Goal: Task Accomplishment & Management: Complete application form

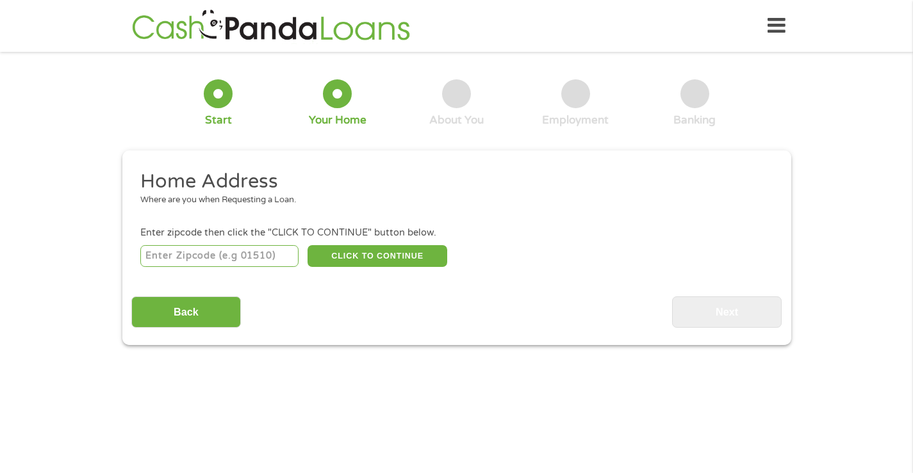
click at [165, 256] on input "number" at bounding box center [219, 256] width 158 height 22
type input "55114"
click at [377, 248] on button "CLICK TO CONTINUE" at bounding box center [377, 256] width 140 height 22
type input "55114"
type input "Saint [PERSON_NAME]"
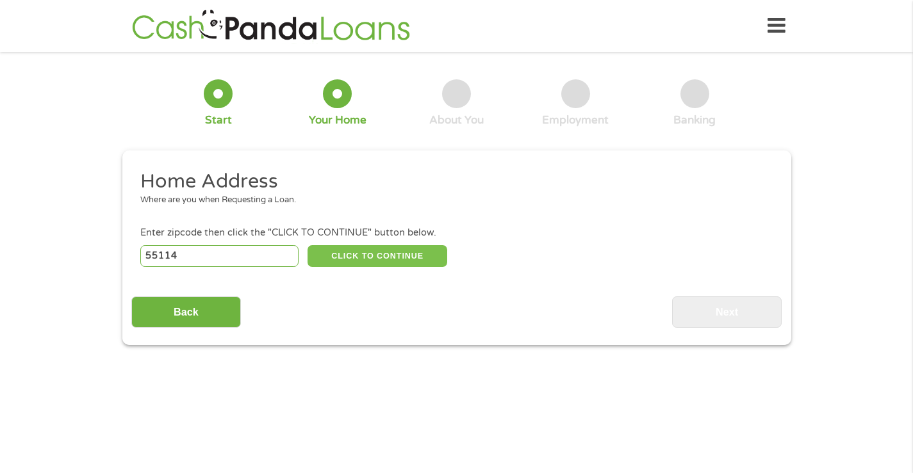
select select "[US_STATE]"
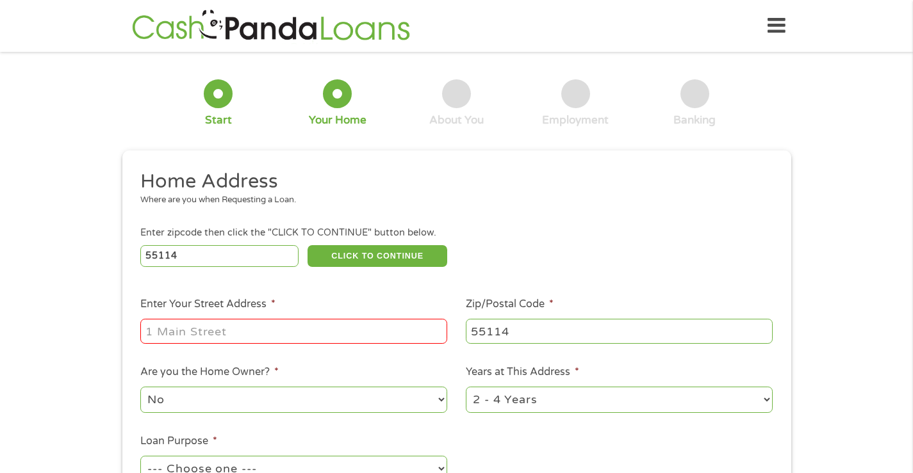
click at [146, 334] on input "Enter Your Street Address *" at bounding box center [293, 331] width 307 height 24
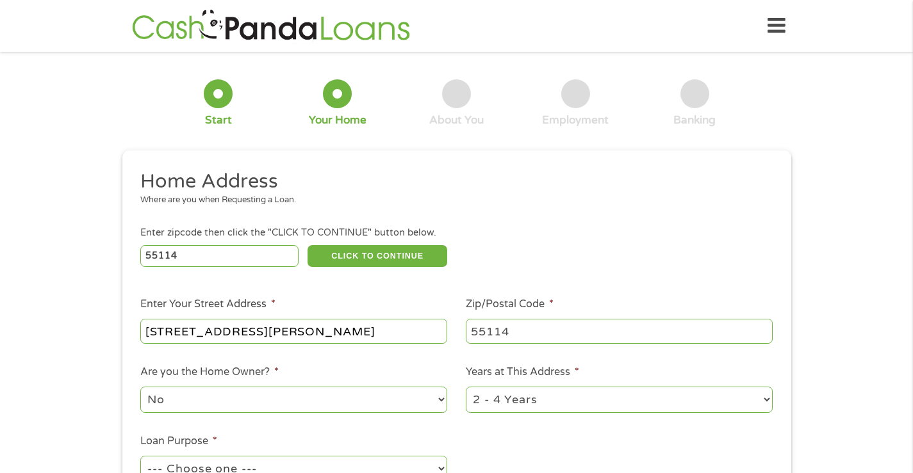
click at [273, 332] on input "[STREET_ADDRESS][PERSON_NAME]" at bounding box center [293, 331] width 307 height 24
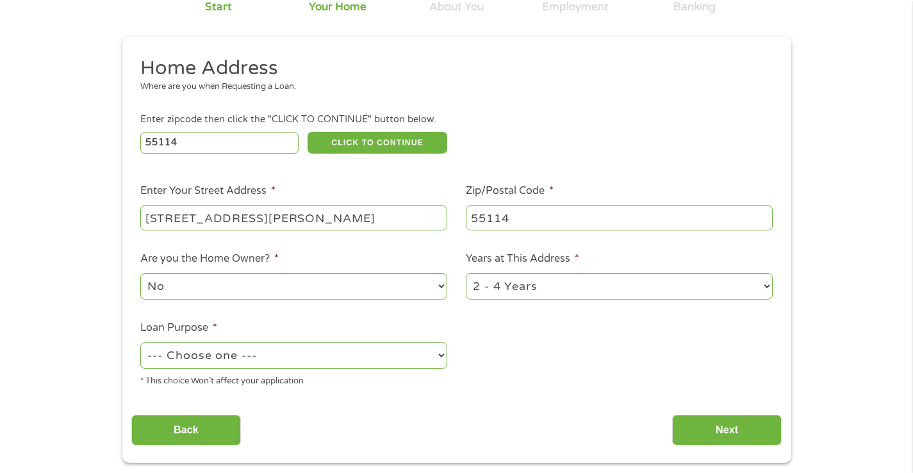
scroll to position [128, 0]
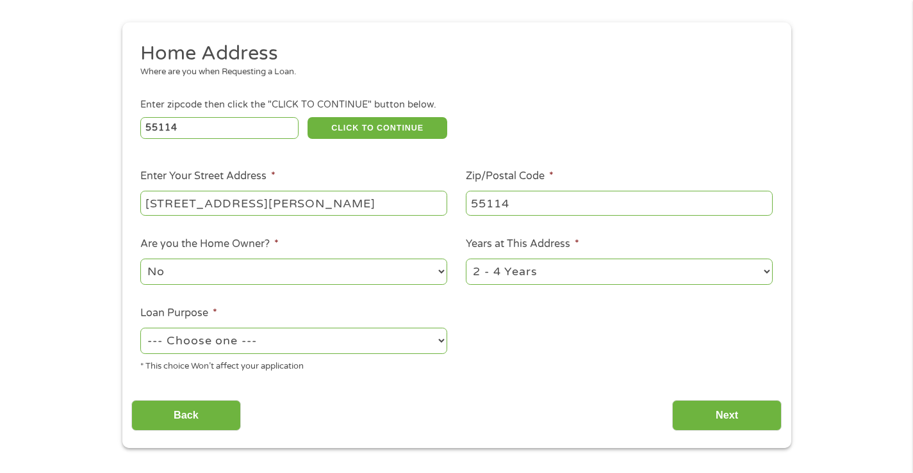
type input "[STREET_ADDRESS][PERSON_NAME]"
click at [766, 272] on select "1 Year or less 1 - 2 Years 2 - 4 Years Over 4 Years" at bounding box center [619, 272] width 307 height 26
select select "60months"
click at [466, 259] on select "1 Year or less 1 - 2 Years 2 - 4 Years Over 4 Years" at bounding box center [619, 272] width 307 height 26
click at [440, 340] on select "--- Choose one --- Pay Bills Debt Consolidation Home Improvement Major Purchase…" at bounding box center [293, 341] width 307 height 26
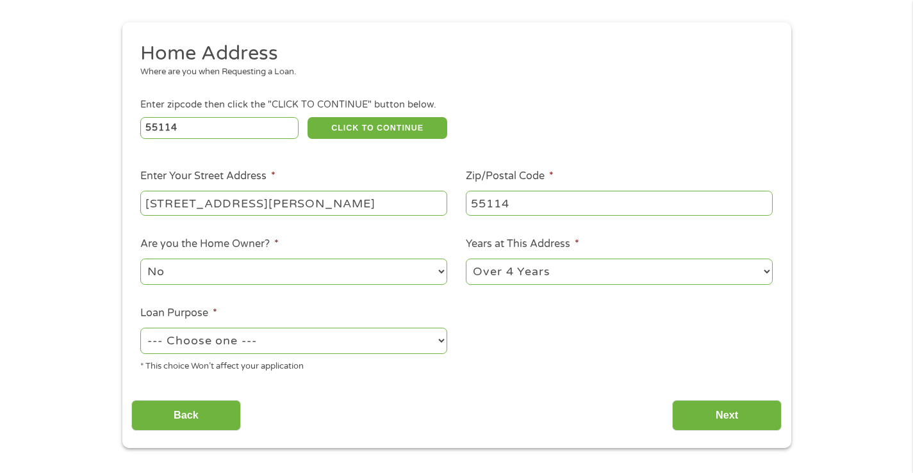
select select "other"
click at [140, 328] on select "--- Choose one --- Pay Bills Debt Consolidation Home Improvement Major Purchase…" at bounding box center [293, 341] width 307 height 26
click at [744, 416] on input "Next" at bounding box center [727, 415] width 110 height 31
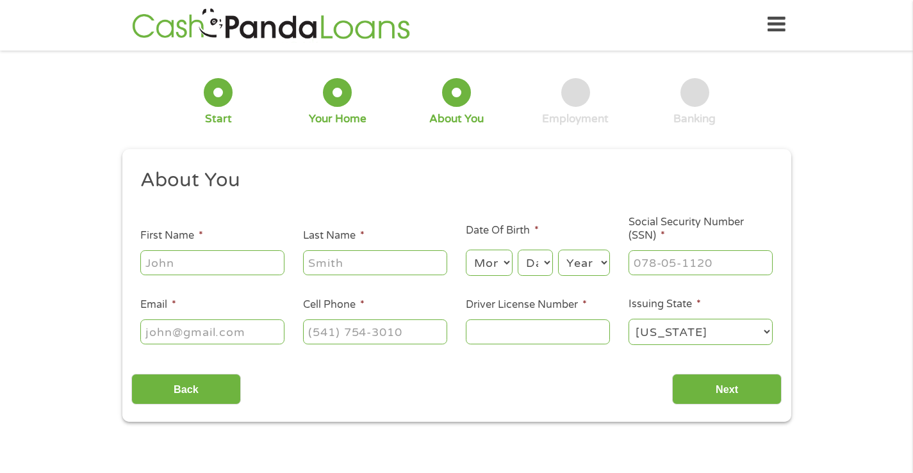
scroll to position [0, 0]
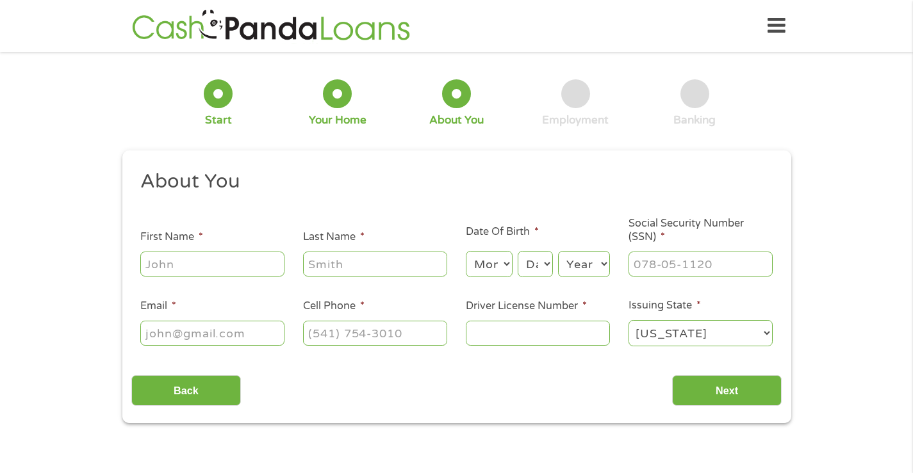
click at [152, 261] on input "First Name *" at bounding box center [212, 264] width 144 height 24
type input "[PERSON_NAME]"
type input "Rollin"
type input "[PERSON_NAME][EMAIL_ADDRESS][DOMAIN_NAME]"
type input "[PHONE_NUMBER]"
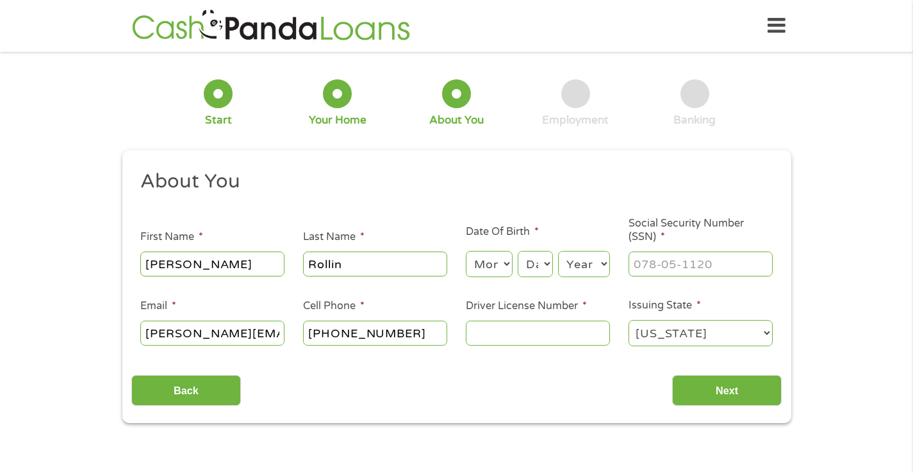
click at [499, 263] on select "Month 1 2 3 4 5 6 7 8 9 10 11 12" at bounding box center [489, 264] width 47 height 26
select select "3"
click at [466, 251] on select "Month 1 2 3 4 5 6 7 8 9 10 11 12" at bounding box center [489, 264] width 47 height 26
click at [543, 265] on select "Day 1 2 3 4 5 6 7 8 9 10 11 12 13 14 15 16 17 18 19 20 21 22 23 24 25 26 27 28 …" at bounding box center [534, 264] width 35 height 26
select select "21"
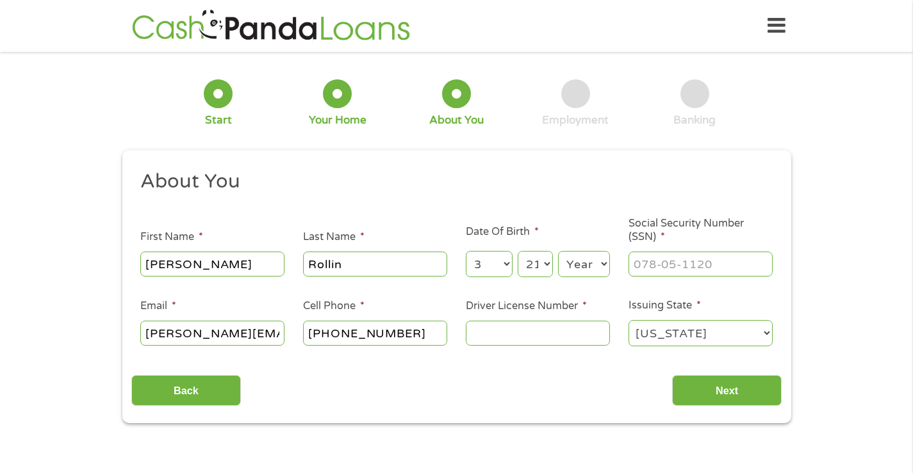
click at [517, 251] on select "Day 1 2 3 4 5 6 7 8 9 10 11 12 13 14 15 16 17 18 19 20 21 22 23 24 25 26 27 28 …" at bounding box center [534, 264] width 35 height 26
click at [596, 263] on select "Year [DATE] 2006 2005 2004 2003 2002 2001 2000 1999 1998 1997 1996 1995 1994 19…" at bounding box center [584, 264] width 52 height 26
select select "1957"
click at [558, 251] on select "Year [DATE] 2006 2005 2004 2003 2002 2001 2000 1999 1998 1997 1996 1995 1994 19…" at bounding box center [584, 264] width 52 height 26
click at [644, 264] on input "___-__-____" at bounding box center [700, 264] width 144 height 24
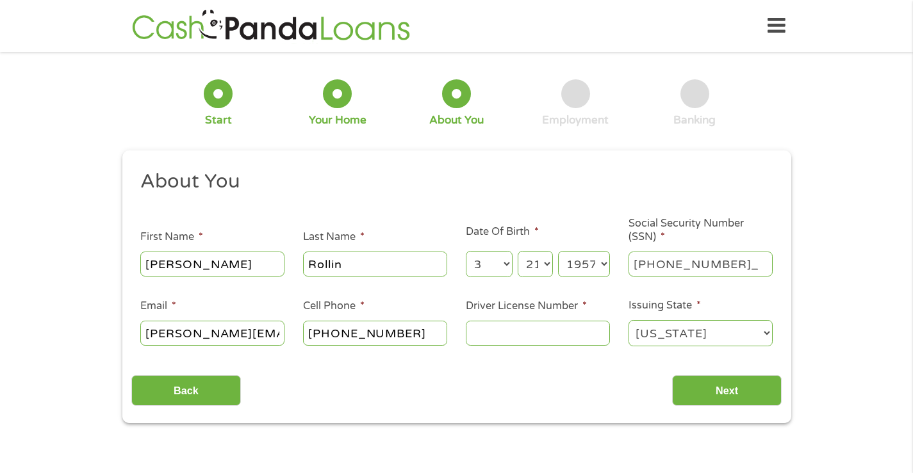
type input "471-78-7326"
click at [474, 324] on input "Driver License Number *" at bounding box center [538, 333] width 144 height 24
type input "T200214513402"
click at [724, 390] on input "Next" at bounding box center [727, 390] width 110 height 31
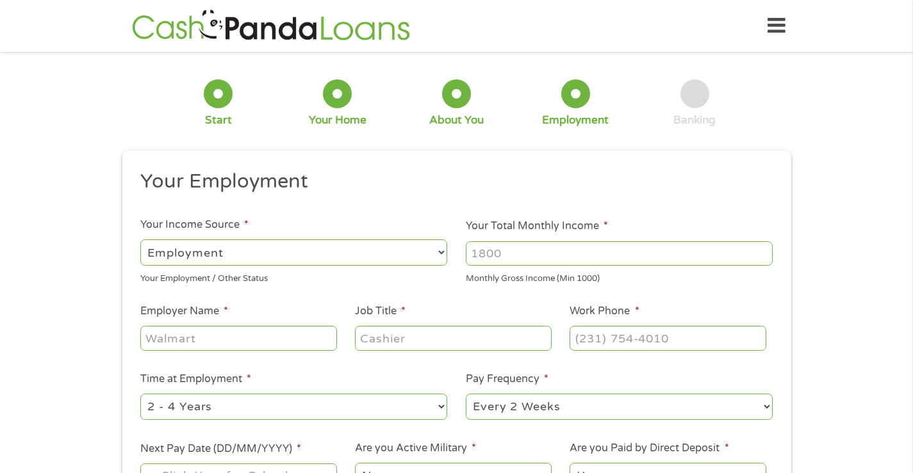
scroll to position [5, 5]
click at [439, 251] on select "--- Choose one --- Employment [DEMOGRAPHIC_DATA] Benefits" at bounding box center [293, 253] width 307 height 26
select select "benefits"
click at [140, 240] on select "--- Choose one --- Employment [DEMOGRAPHIC_DATA] Benefits" at bounding box center [293, 253] width 307 height 26
type input "Other"
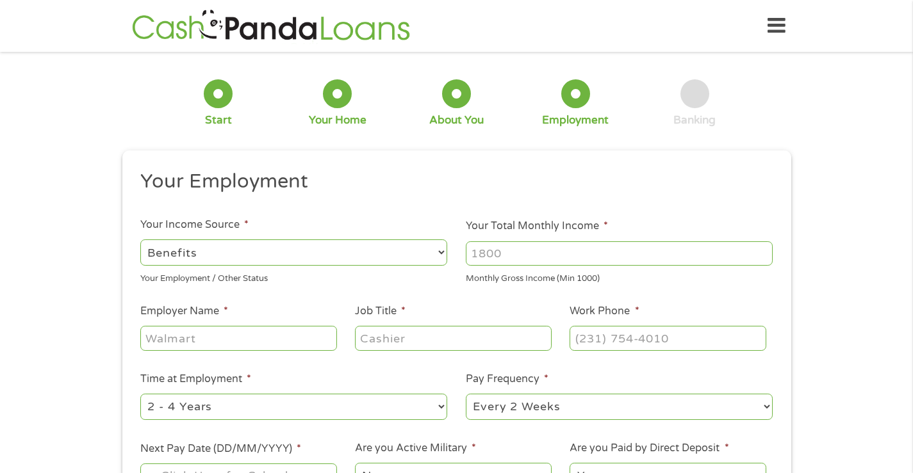
type input "[PHONE_NUMBER]"
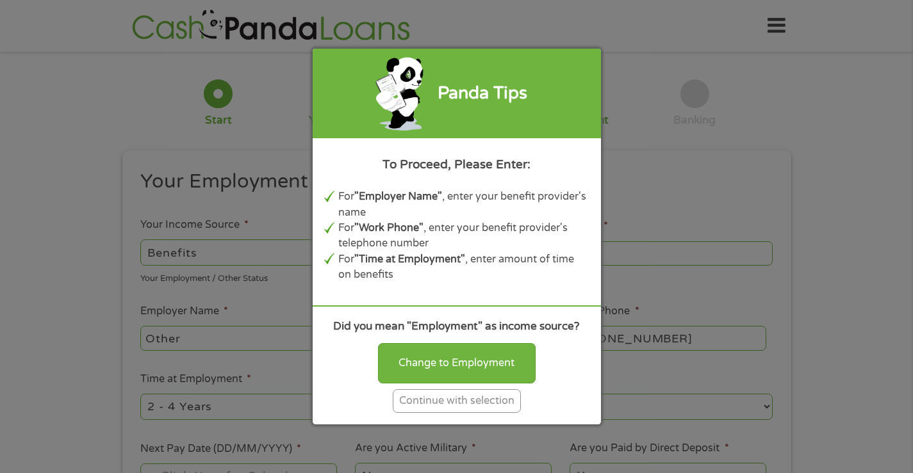
click at [476, 400] on div "Continue with selection" at bounding box center [457, 401] width 128 height 24
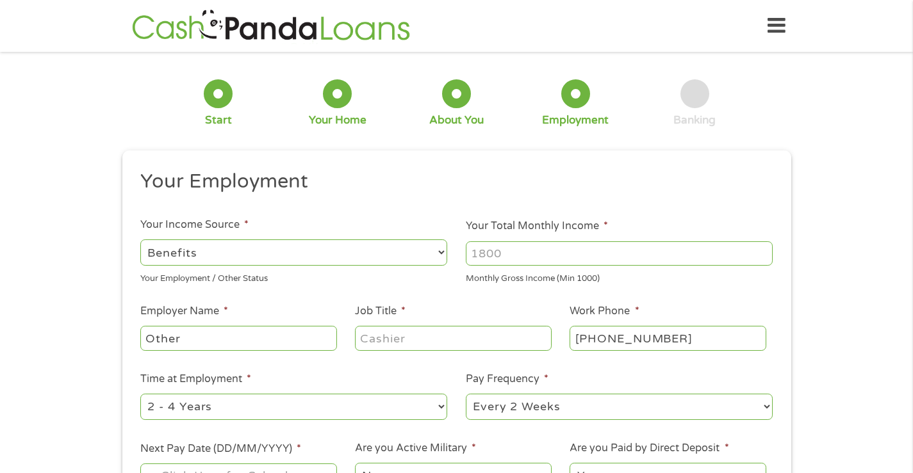
drag, startPoint x: 507, startPoint y: 252, endPoint x: 467, endPoint y: 253, distance: 39.7
click at [467, 253] on input "Your Total Monthly Income *" at bounding box center [619, 253] width 307 height 24
type input "3200"
click at [150, 338] on input "Other" at bounding box center [238, 338] width 196 height 24
drag, startPoint x: 239, startPoint y: 338, endPoint x: 202, endPoint y: 339, distance: 37.2
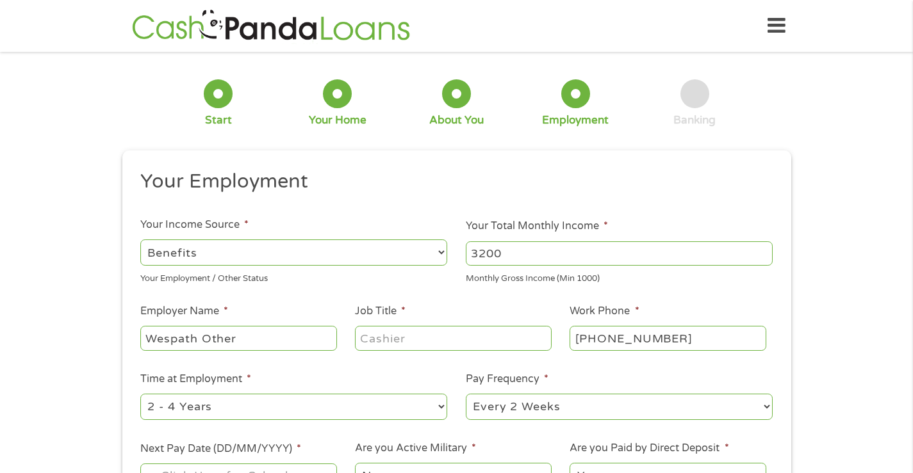
click at [202, 339] on input "Wespath Other" at bounding box center [238, 338] width 196 height 24
type input "Wespath Benefits & Investments"
drag, startPoint x: 412, startPoint y: 336, endPoint x: 361, endPoint y: 338, distance: 51.9
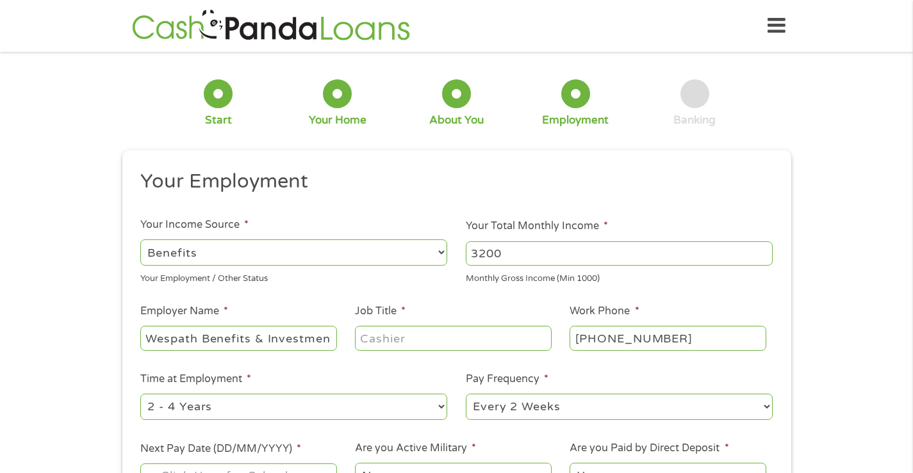
click at [361, 338] on input "Job Title *" at bounding box center [453, 338] width 196 height 24
type input "retired [DEMOGRAPHIC_DATA] [DEMOGRAPHIC_DATA]"
click at [662, 339] on input "[PHONE_NUMBER]" at bounding box center [667, 338] width 196 height 24
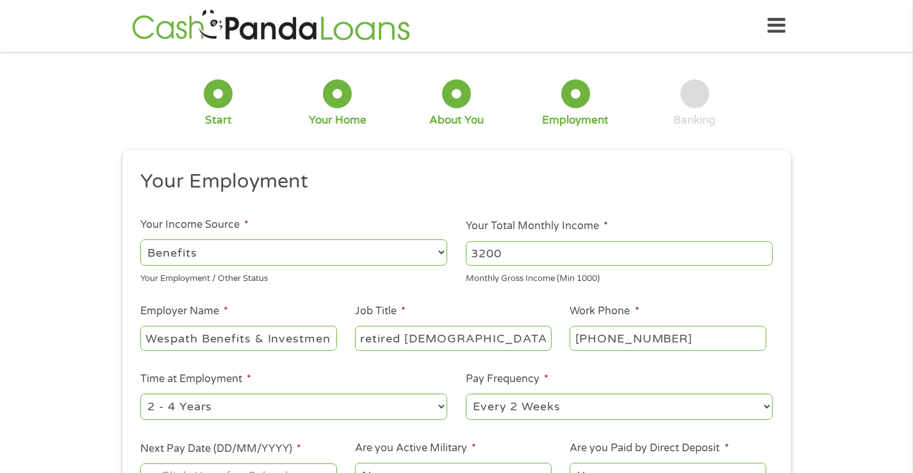
drag, startPoint x: 609, startPoint y: 338, endPoint x: 683, endPoint y: 338, distance: 74.3
click at [683, 338] on input "[PHONE_NUMBER]" at bounding box center [667, 338] width 196 height 24
type input "[PHONE_NUMBER]"
click at [439, 405] on select "--- Choose one --- 1 Year or less 1 - 2 Years 2 - 4 Years Over 4 Years" at bounding box center [293, 407] width 307 height 26
select select "60months"
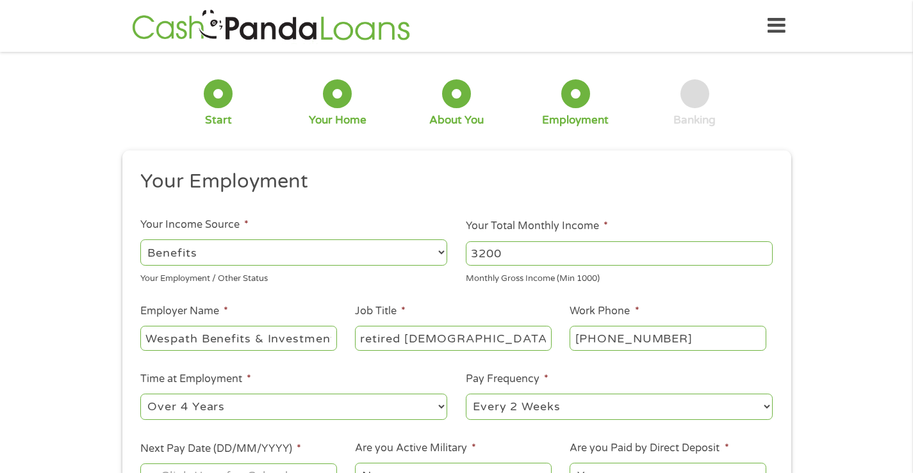
click at [140, 394] on select "--- Choose one --- 1 Year or less 1 - 2 Years 2 - 4 Years Over 4 Years" at bounding box center [293, 407] width 307 height 26
click at [764, 405] on select "--- Choose one --- Every 2 Weeks Every Week Monthly Semi-Monthly" at bounding box center [619, 407] width 307 height 26
select select "monthly"
click at [466, 394] on select "--- Choose one --- Every 2 Weeks Every Week Monthly Semi-Monthly" at bounding box center [619, 407] width 307 height 26
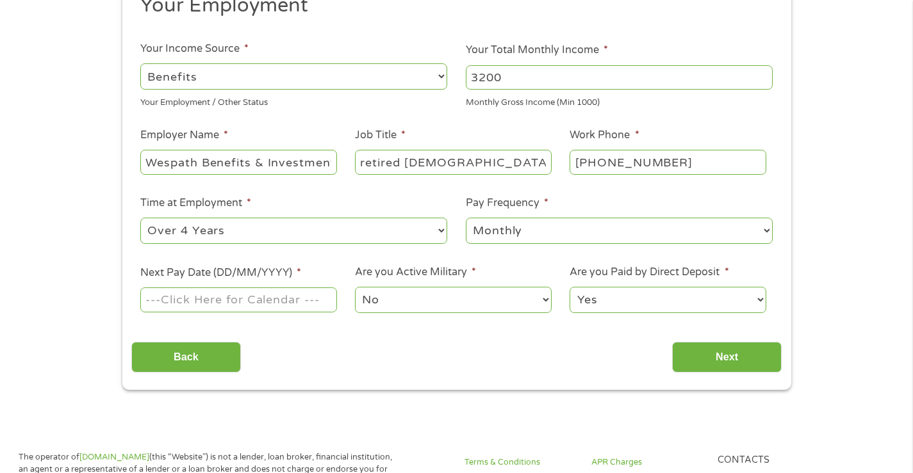
scroll to position [192, 0]
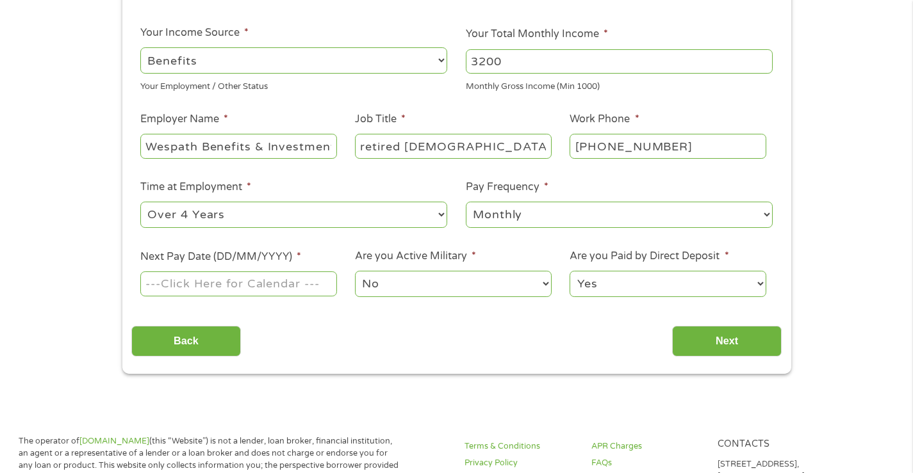
click at [188, 284] on input "Next Pay Date (DD/MM/YYYY) *" at bounding box center [238, 284] width 196 height 24
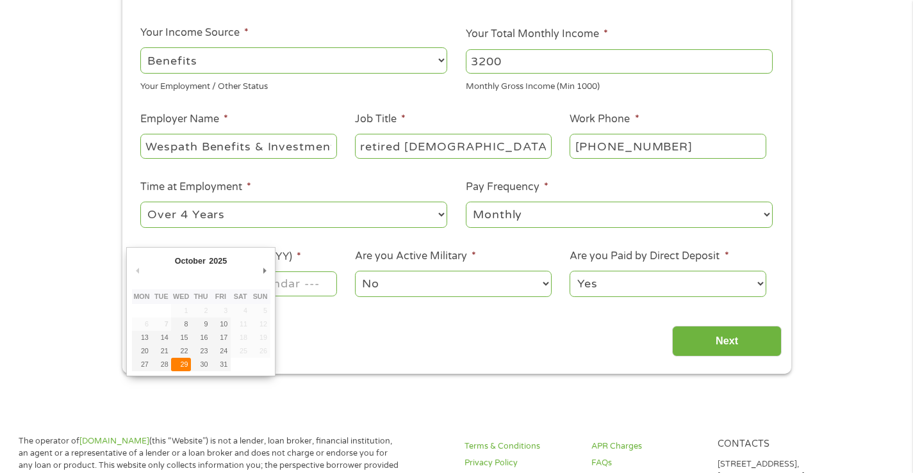
type input "[DATE]"
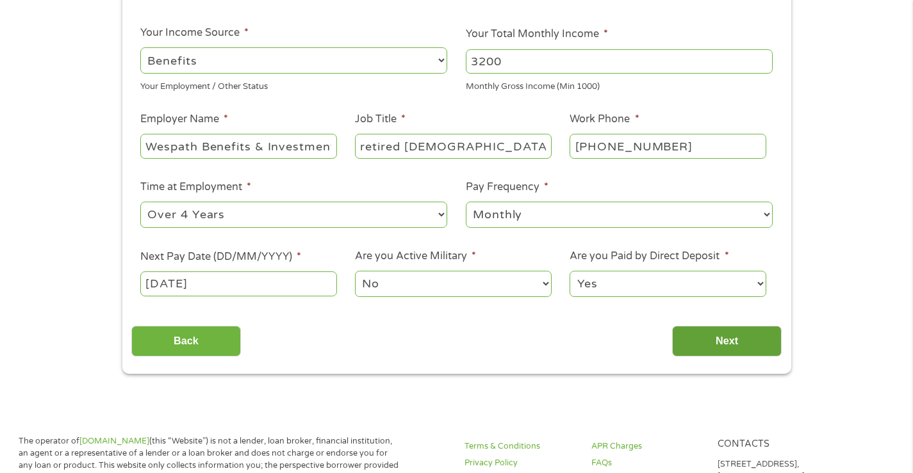
click at [723, 337] on input "Next" at bounding box center [727, 341] width 110 height 31
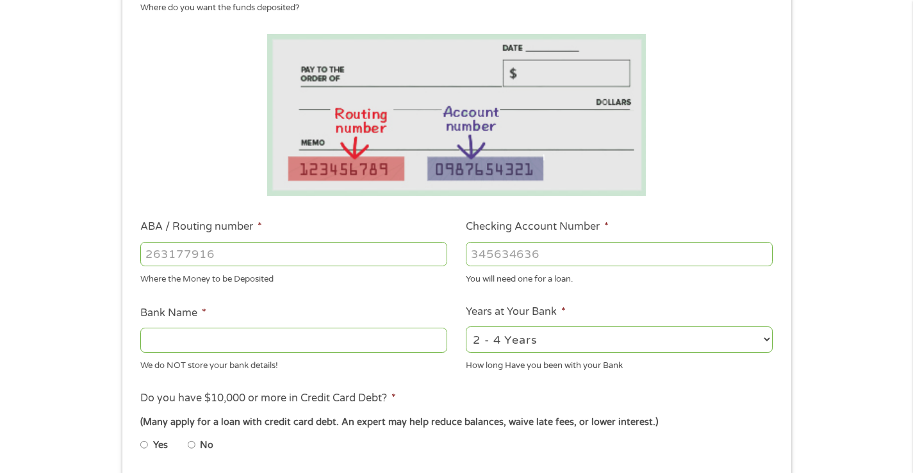
click at [149, 254] on input "ABA / Routing number *" at bounding box center [293, 254] width 307 height 24
type input "096001013"
type input "SUNRISE BANKS NATIONAL ASSOCIATION"
type input "096001013"
click at [469, 251] on input "Checking Account Number *" at bounding box center [619, 254] width 307 height 24
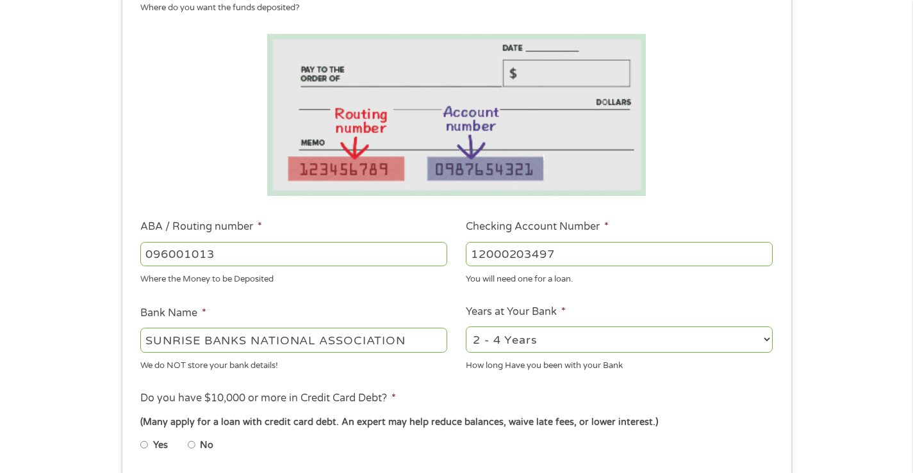
type input "12000203497"
click at [765, 339] on select "2 - 4 Years 6 - 12 Months 1 - 2 Years Over 4 Years" at bounding box center [619, 340] width 307 height 26
select select "12months"
click at [466, 327] on select "2 - 4 Years 6 - 12 Months 1 - 2 Years Over 4 Years" at bounding box center [619, 340] width 307 height 26
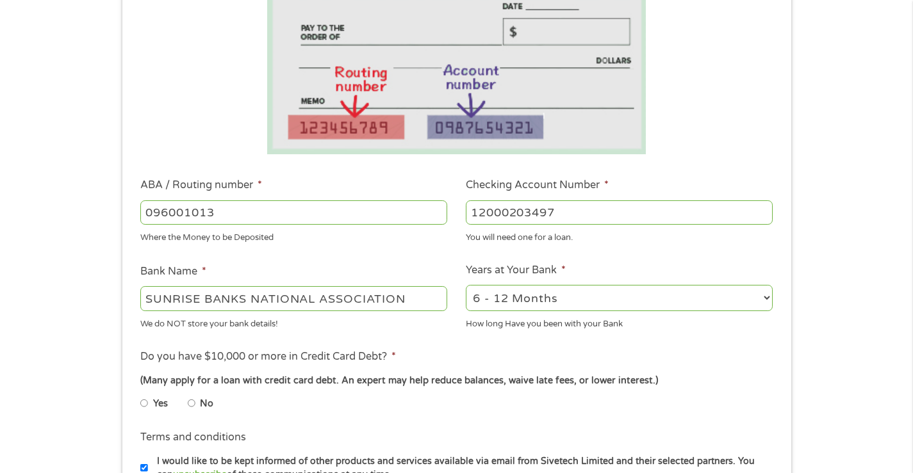
scroll to position [320, 0]
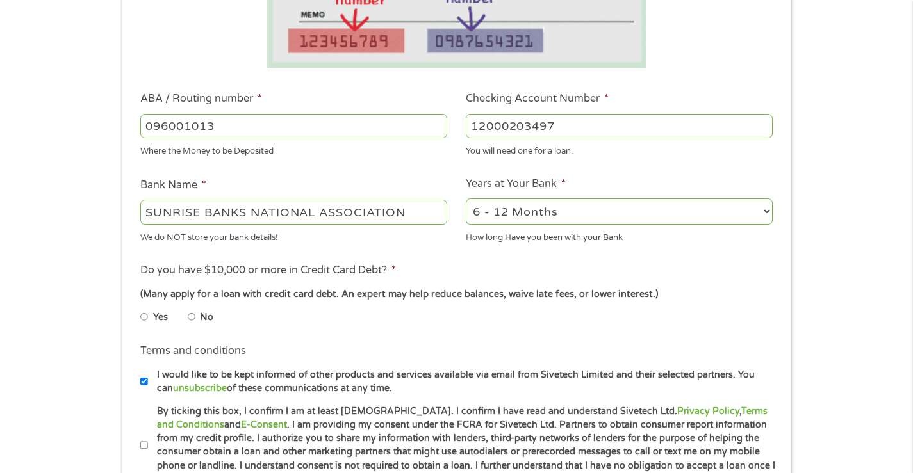
click at [142, 316] on input "Yes" at bounding box center [144, 317] width 8 height 20
radio input "true"
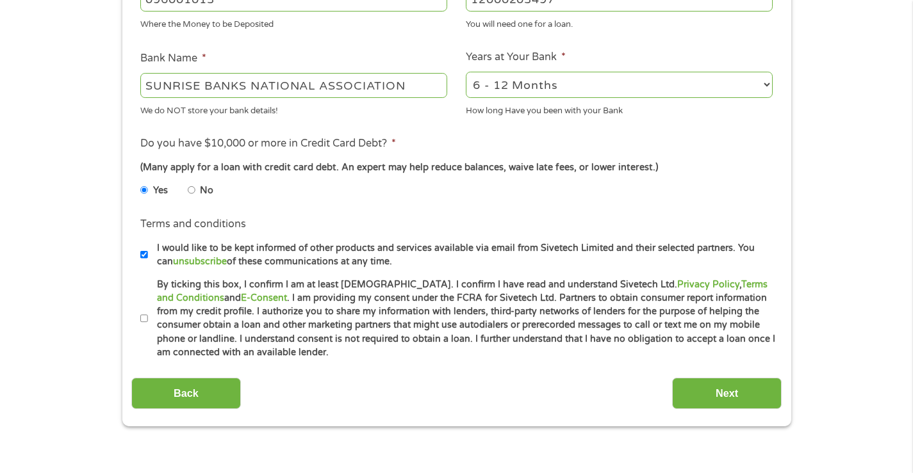
scroll to position [448, 0]
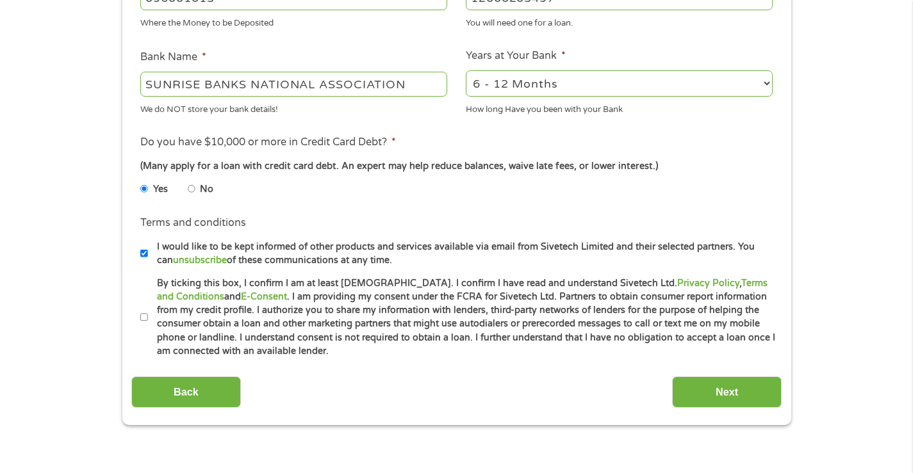
click at [143, 317] on input "By ticking this box, I confirm I am at least [DEMOGRAPHIC_DATA]. I confirm I ha…" at bounding box center [144, 317] width 8 height 20
checkbox input "true"
click at [749, 389] on input "Next" at bounding box center [727, 392] width 110 height 31
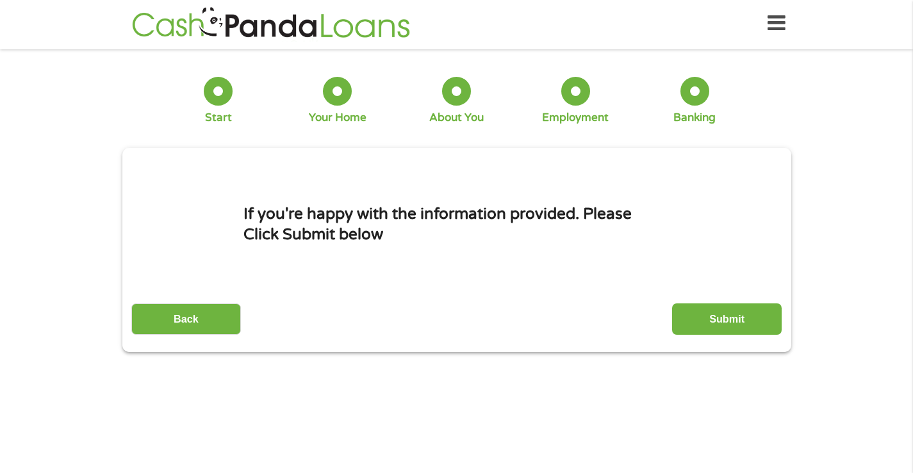
scroll to position [0, 0]
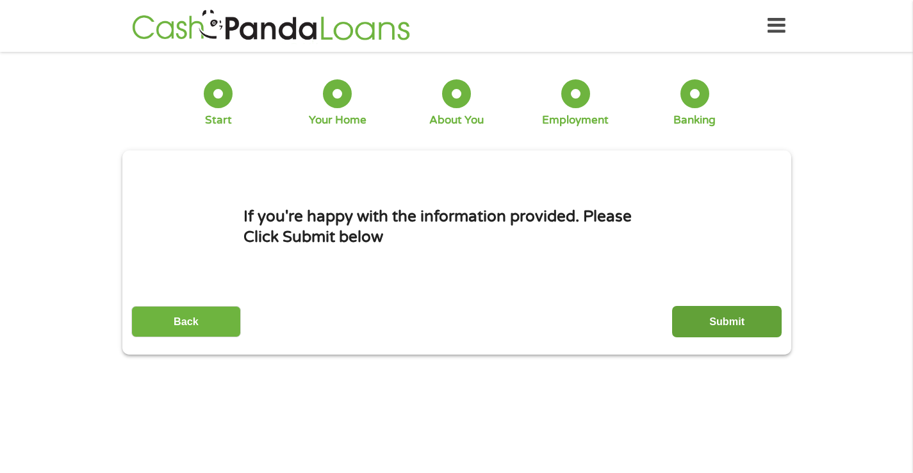
click at [717, 319] on input "Submit" at bounding box center [727, 321] width 110 height 31
